Goal: Find specific page/section: Find specific page/section

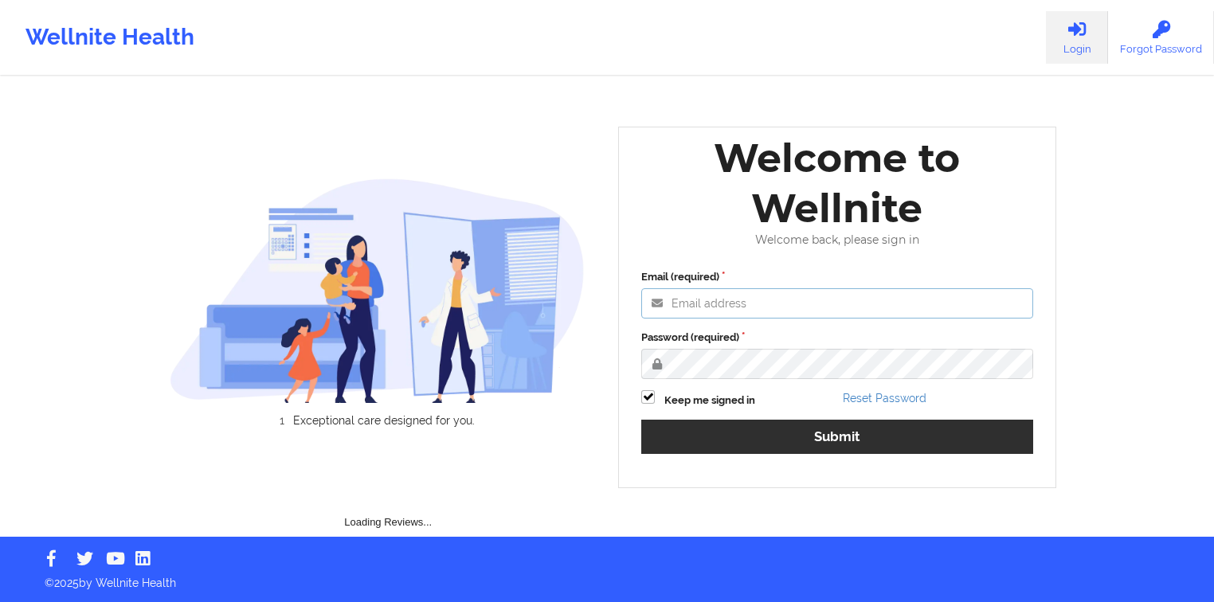
type input "[PERSON_NAME][EMAIL_ADDRESS][DOMAIN_NAME]"
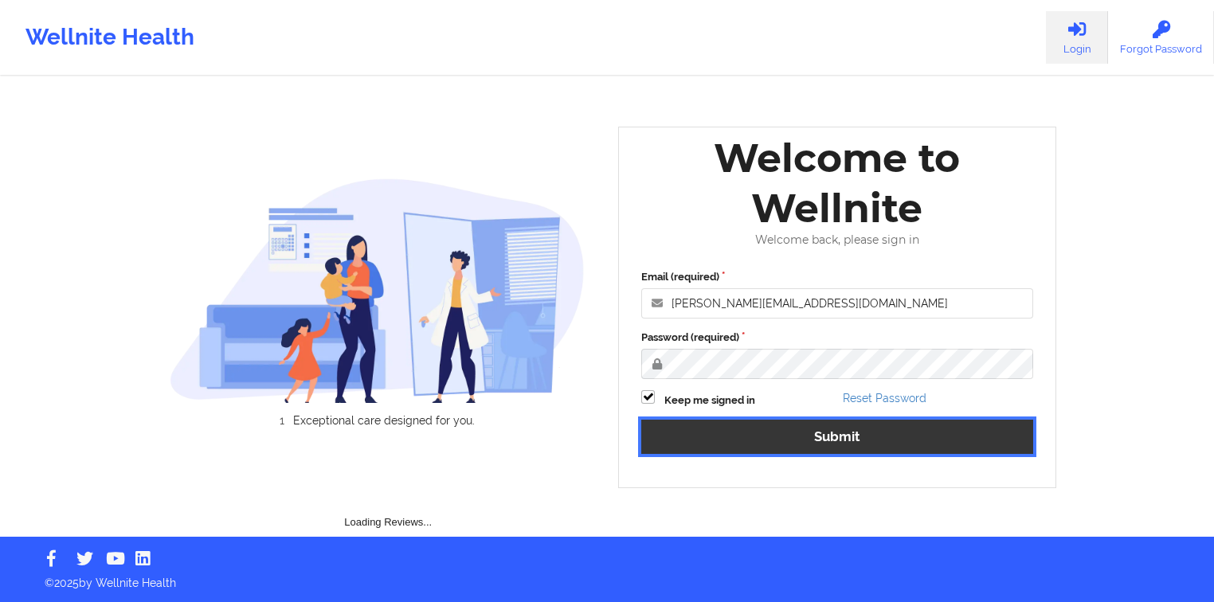
click at [759, 428] on button "Submit" at bounding box center [838, 437] width 392 height 34
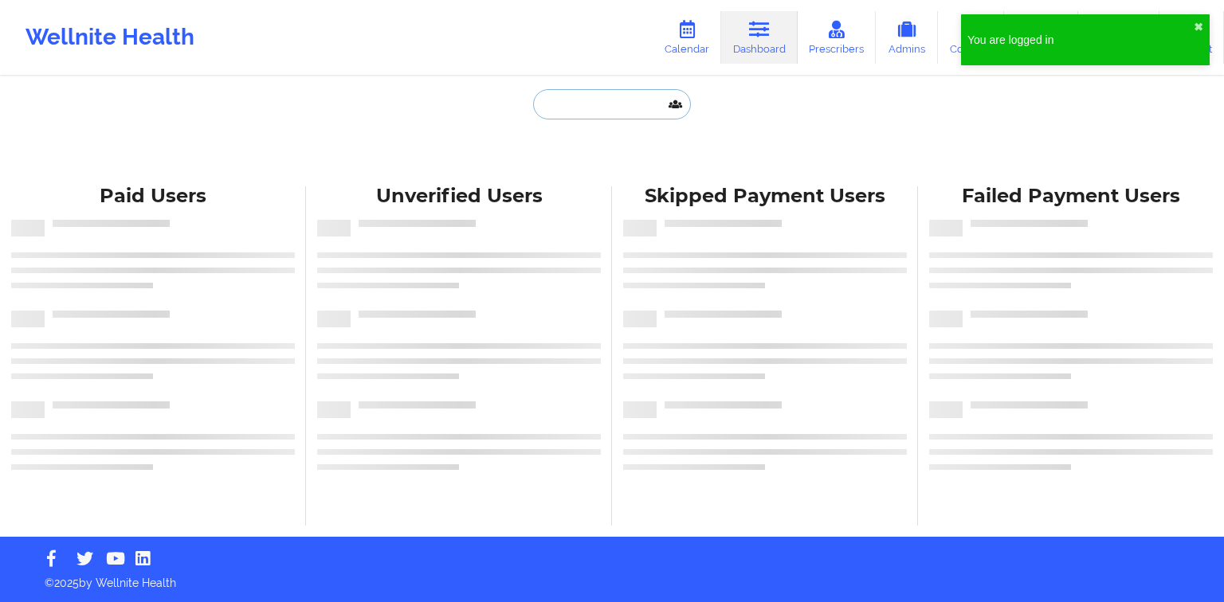
click at [588, 102] on input "text" at bounding box center [612, 104] width 158 height 30
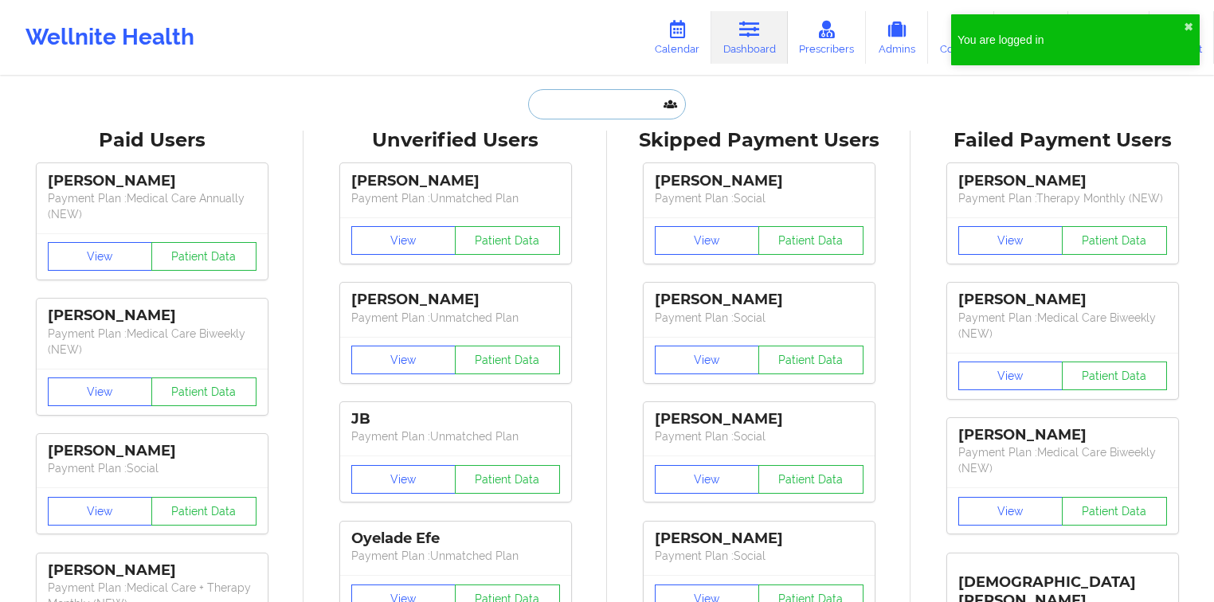
paste input "[EMAIL_ADDRESS][DOMAIN_NAME]"
type input "[EMAIL_ADDRESS][DOMAIN_NAME]"
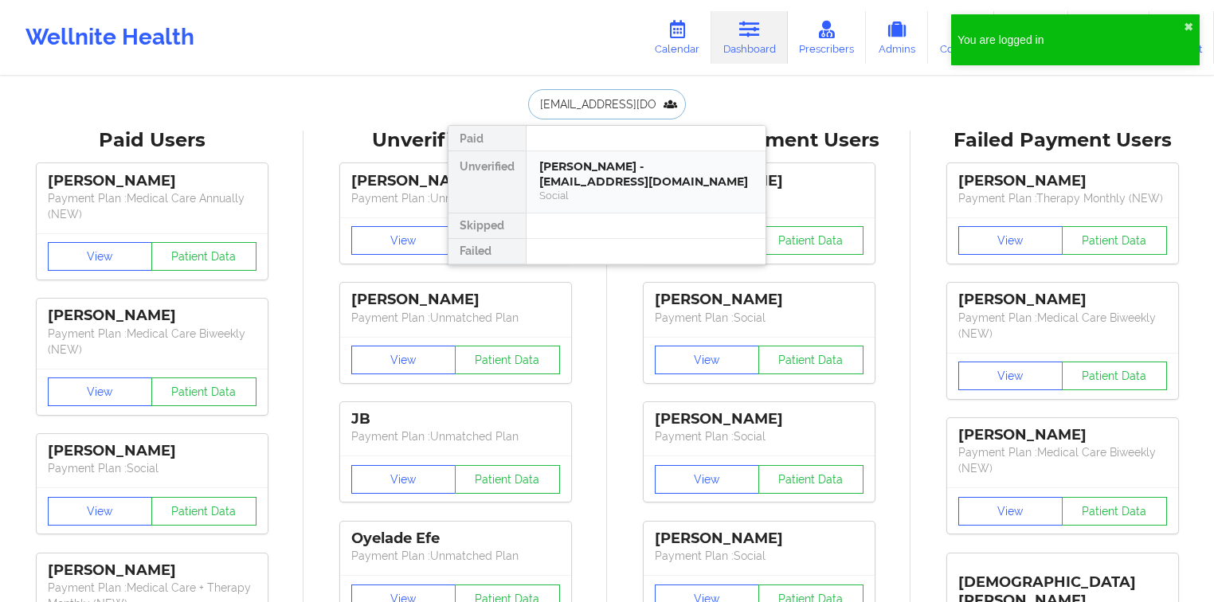
click at [587, 167] on div "[PERSON_NAME] - [EMAIL_ADDRESS][DOMAIN_NAME]" at bounding box center [647, 173] width 214 height 29
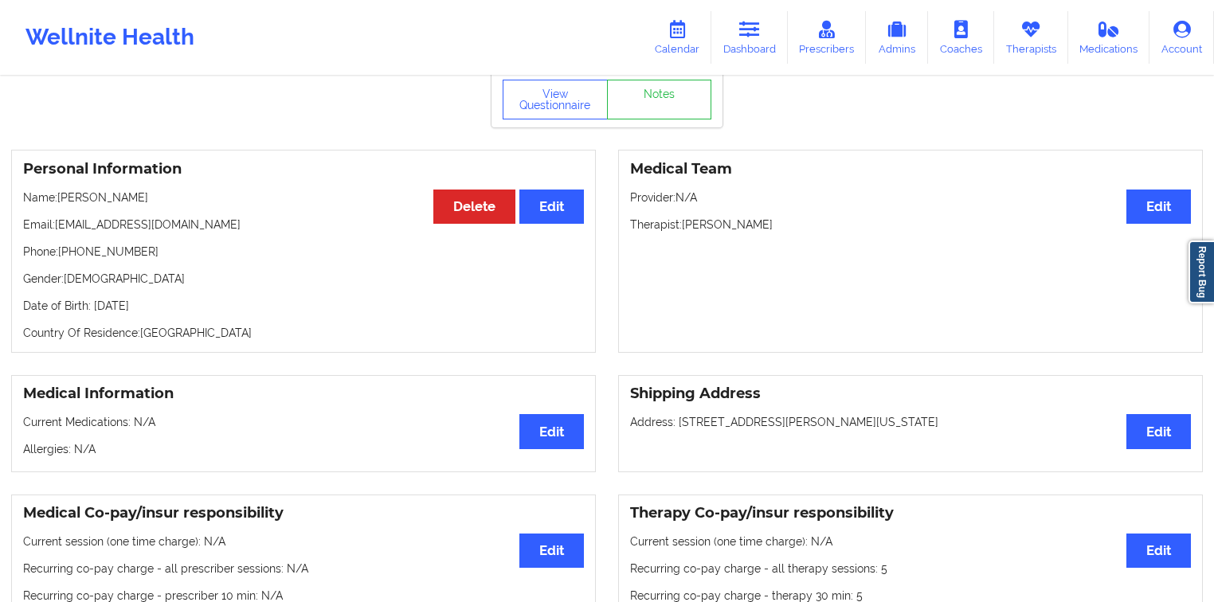
scroll to position [41, 0]
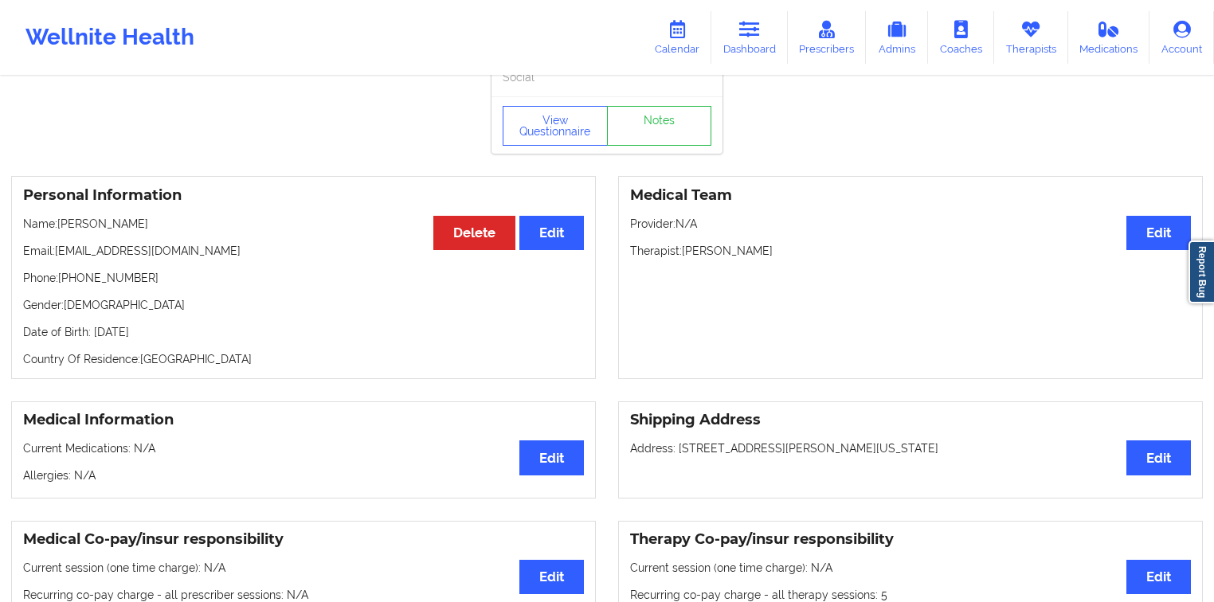
click at [138, 226] on p "Name: [PERSON_NAME]" at bounding box center [303, 224] width 561 height 16
drag, startPoint x: 138, startPoint y: 226, endPoint x: 91, endPoint y: 227, distance: 47.0
click at [91, 227] on p "Name: [PERSON_NAME]" at bounding box center [303, 224] width 561 height 16
copy p "[PERSON_NAME]"
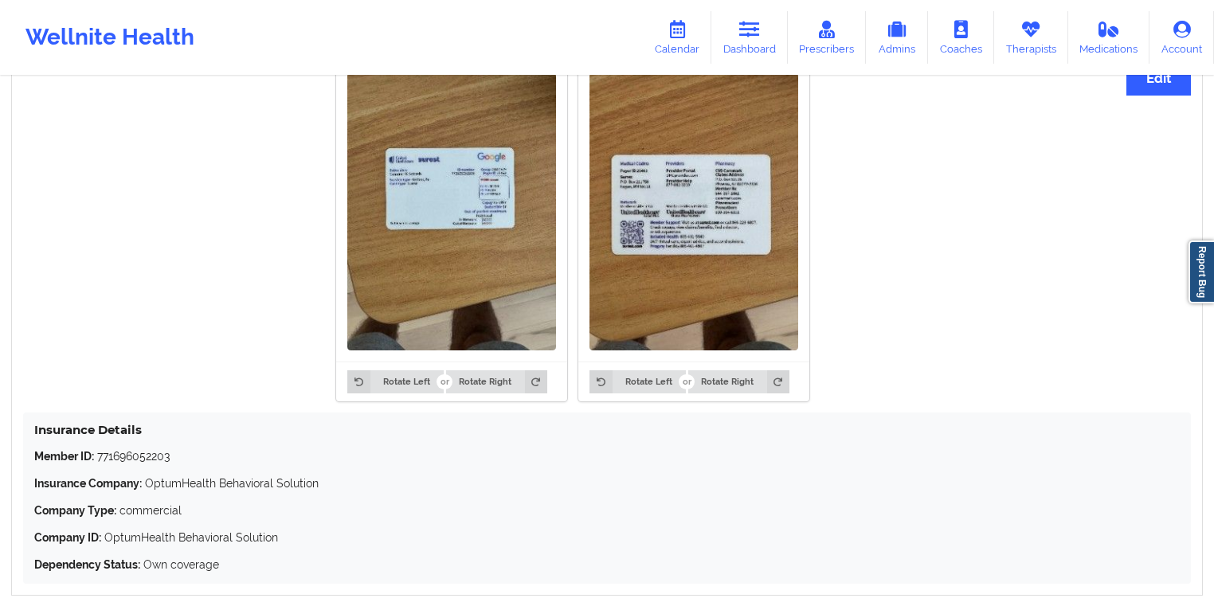
scroll to position [1316, 0]
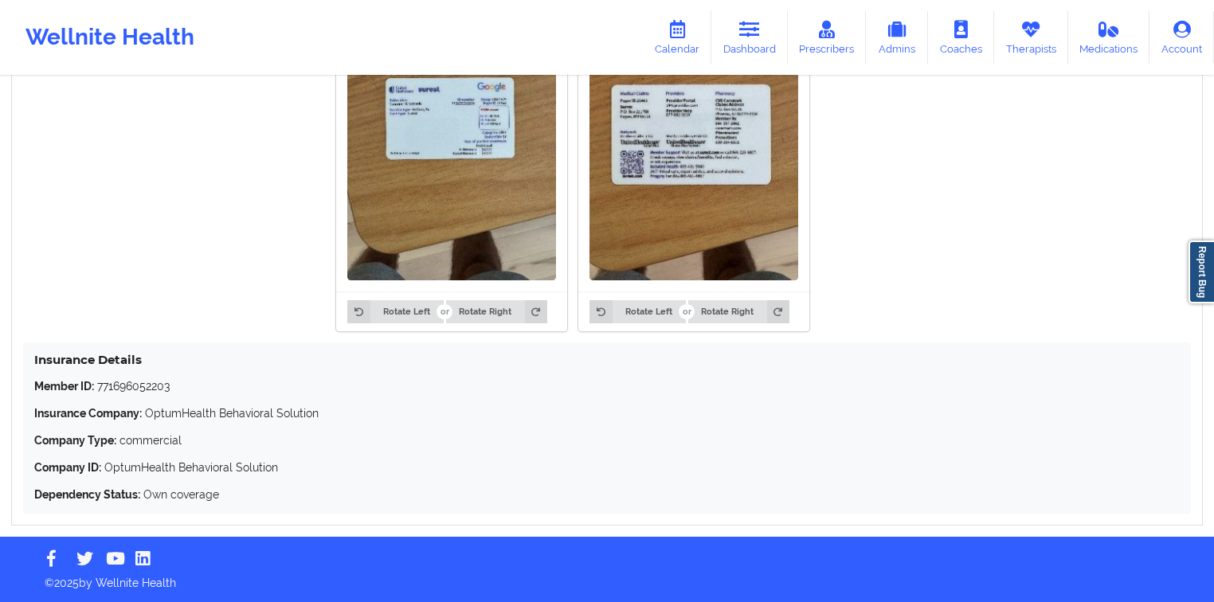
click at [170, 388] on p "Member ID: 771696052203" at bounding box center [607, 387] width 1146 height 16
click at [169, 387] on p "Member ID: 771696052203" at bounding box center [607, 387] width 1146 height 16
click at [139, 391] on p "Member ID: 771696052203" at bounding box center [607, 387] width 1146 height 16
